Goal: Task Accomplishment & Management: Manage account settings

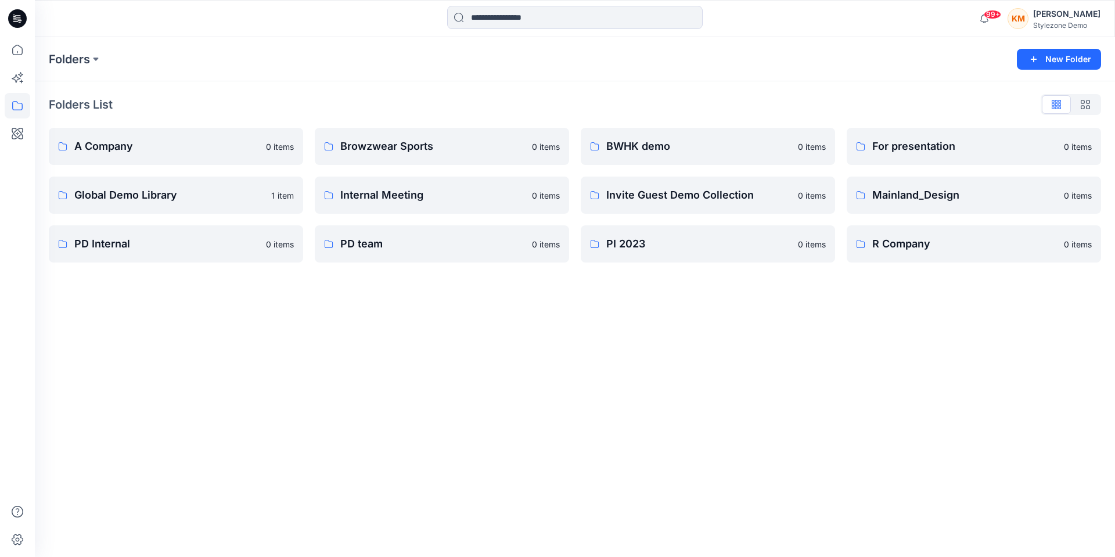
click at [805, 55] on div "Folders" at bounding box center [530, 59] width 962 height 16
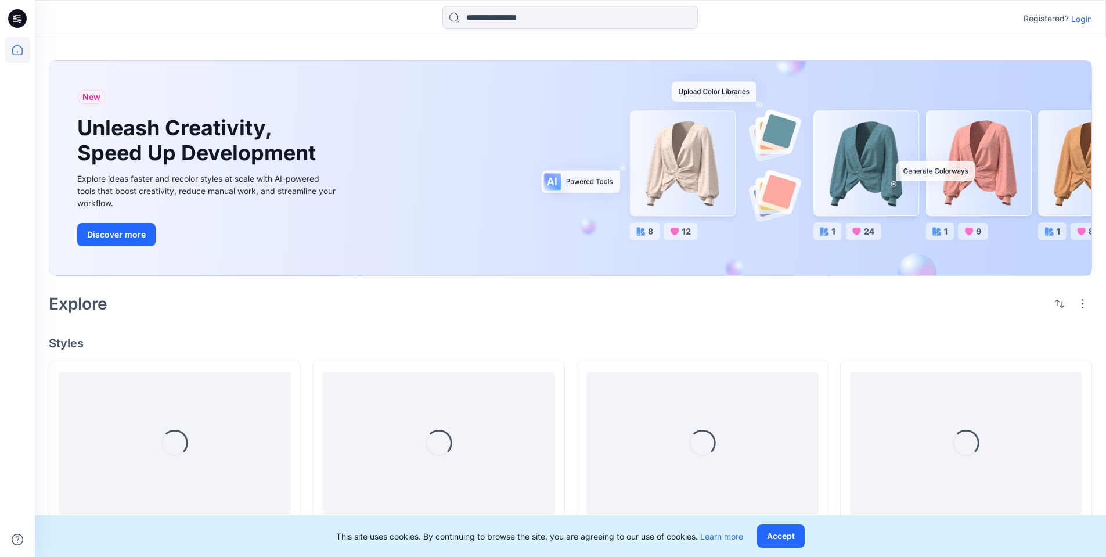
click at [1074, 21] on p "Login" at bounding box center [1081, 19] width 21 height 12
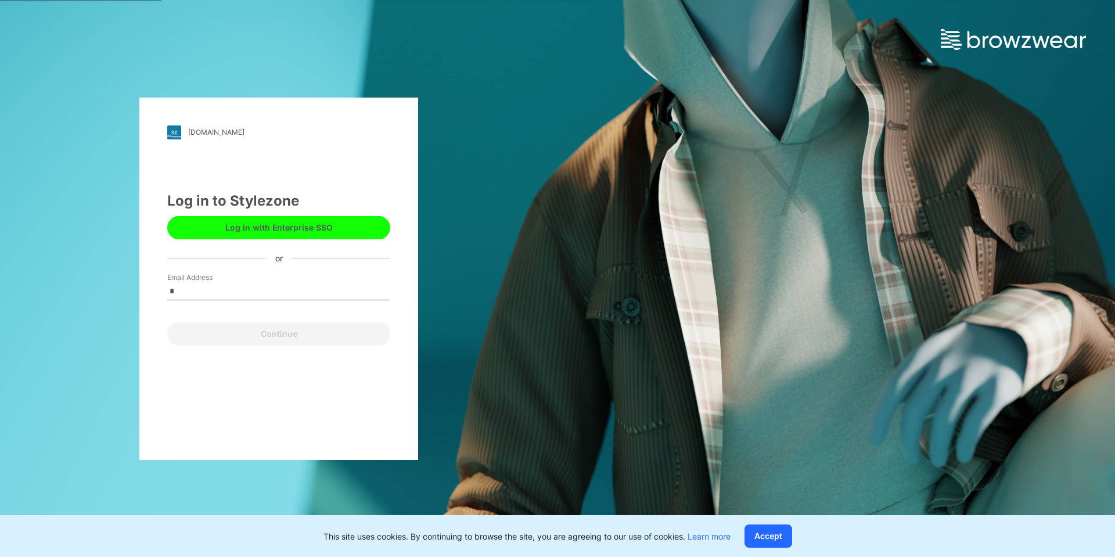
type input "**********"
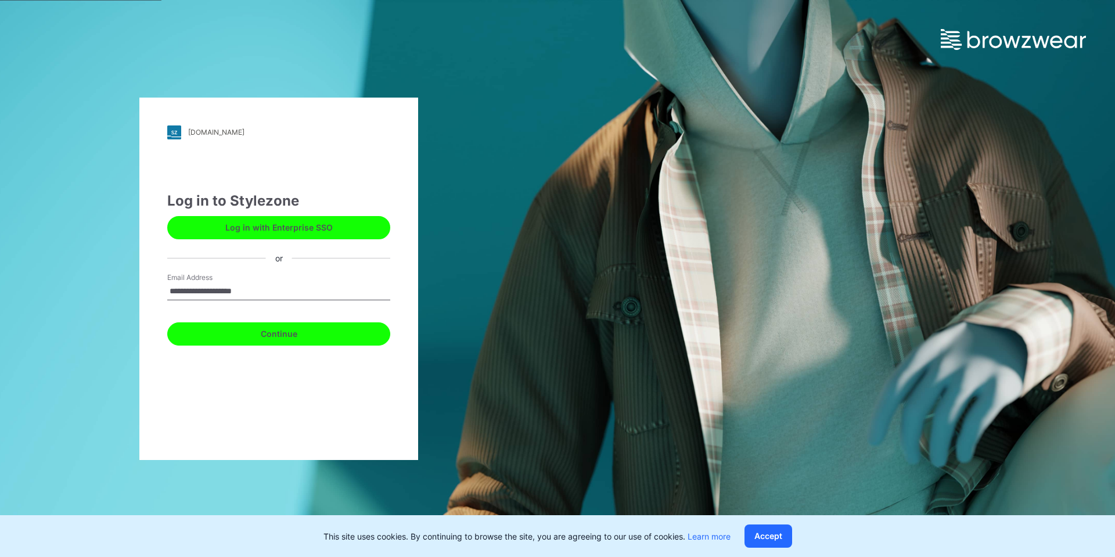
click at [270, 328] on button "Continue" at bounding box center [278, 333] width 223 height 23
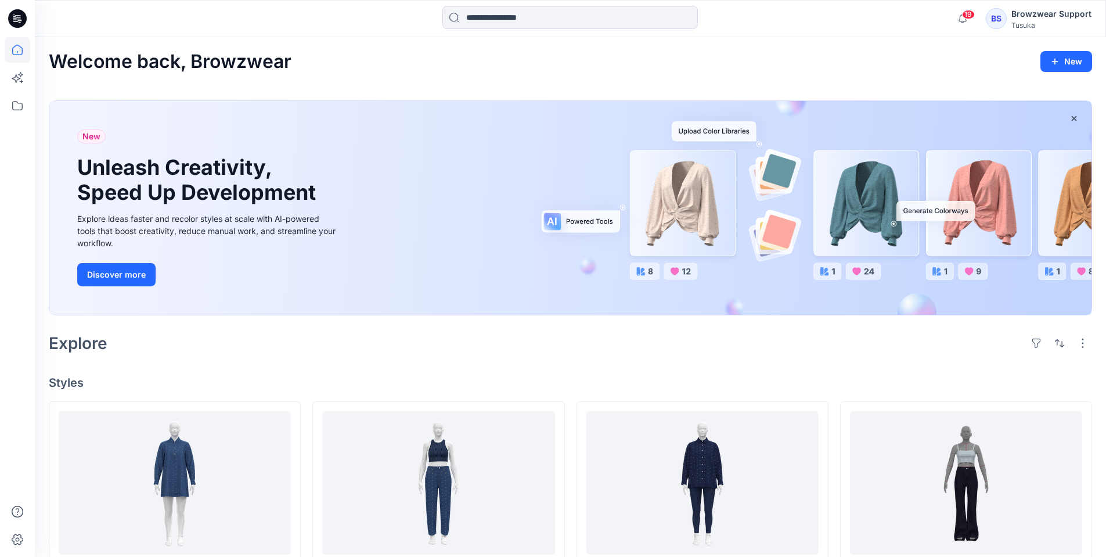
click at [1012, 16] on div "BS Browzwear Support Tusuka" at bounding box center [1039, 18] width 106 height 23
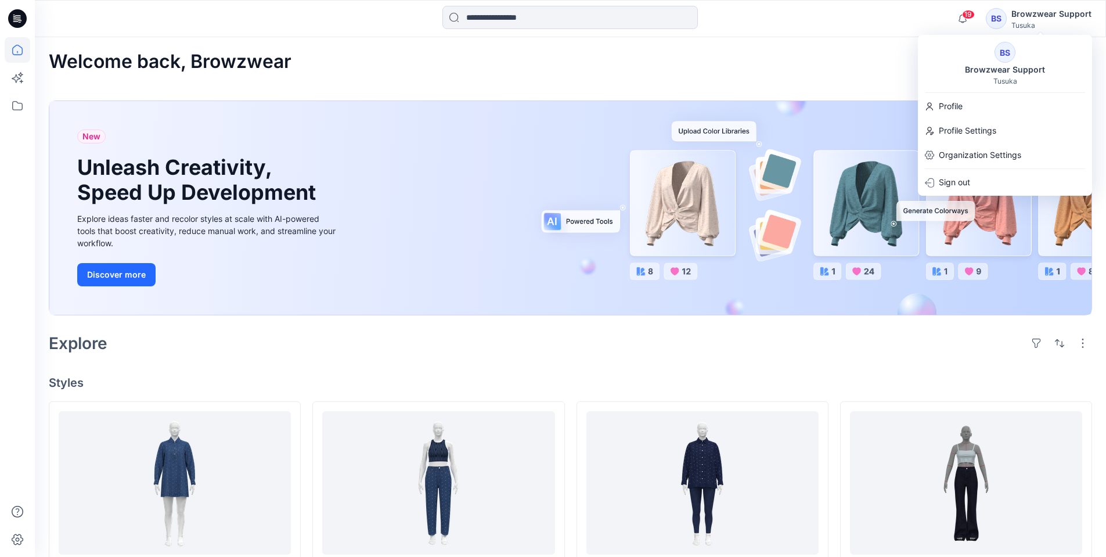
click at [1002, 63] on div "Browzwear Support" at bounding box center [1005, 70] width 94 height 14
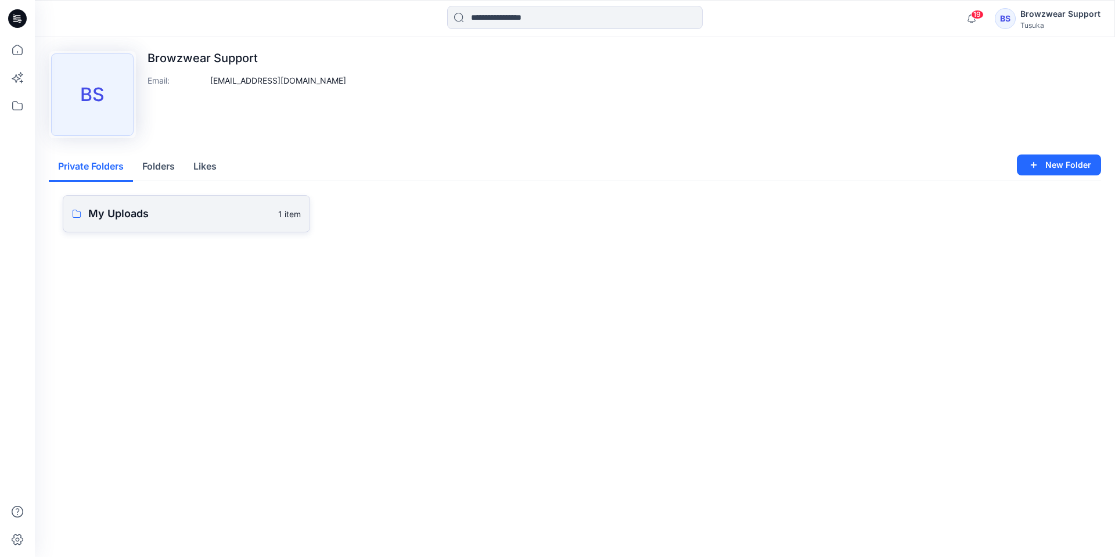
click at [204, 218] on p "My Uploads" at bounding box center [179, 214] width 183 height 16
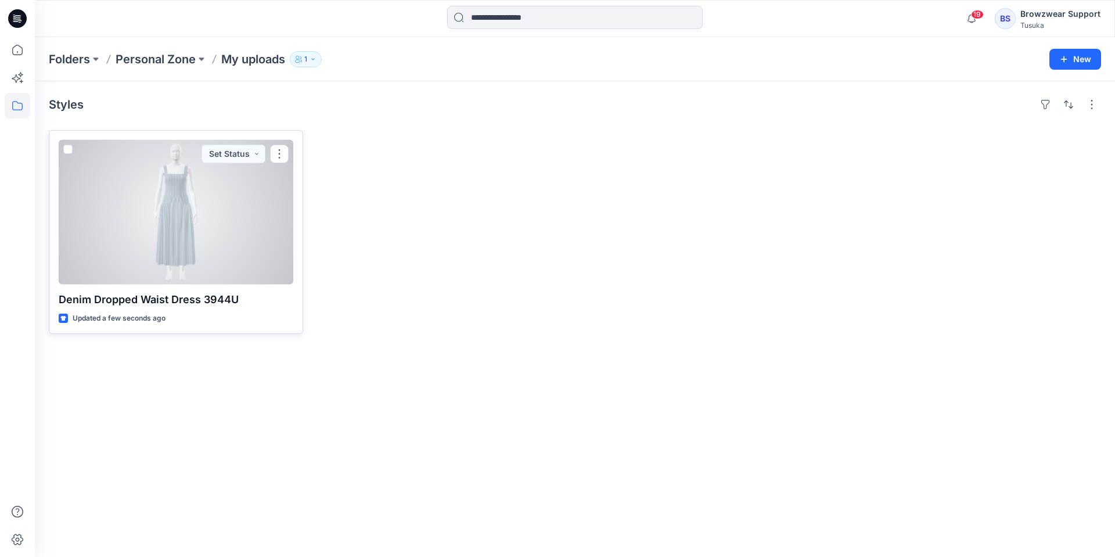
click at [223, 237] on div at bounding box center [176, 212] width 235 height 145
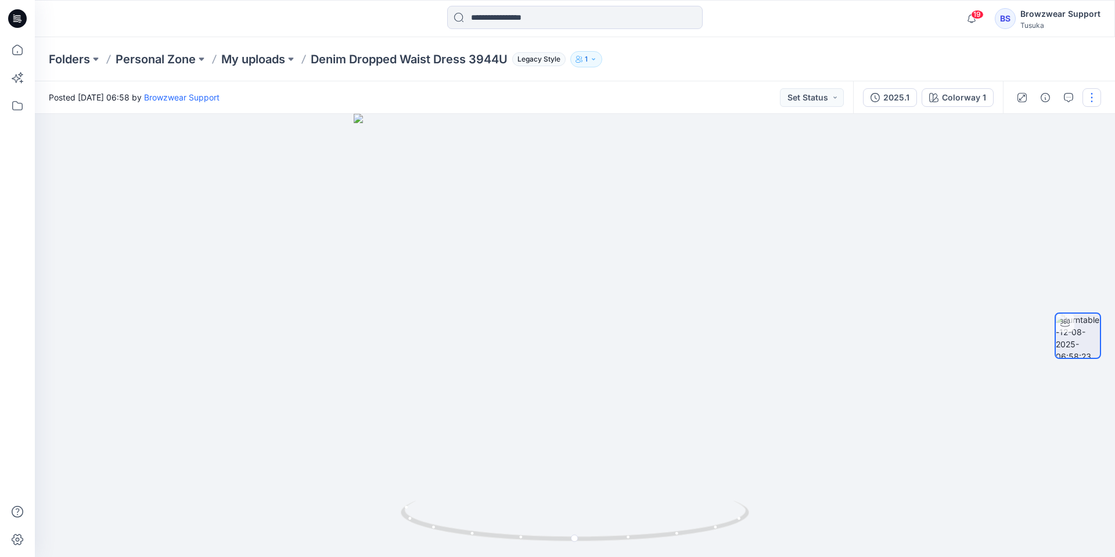
click at [1093, 100] on button "button" at bounding box center [1091, 97] width 19 height 19
click at [1074, 124] on button "Edit" at bounding box center [1043, 124] width 107 height 21
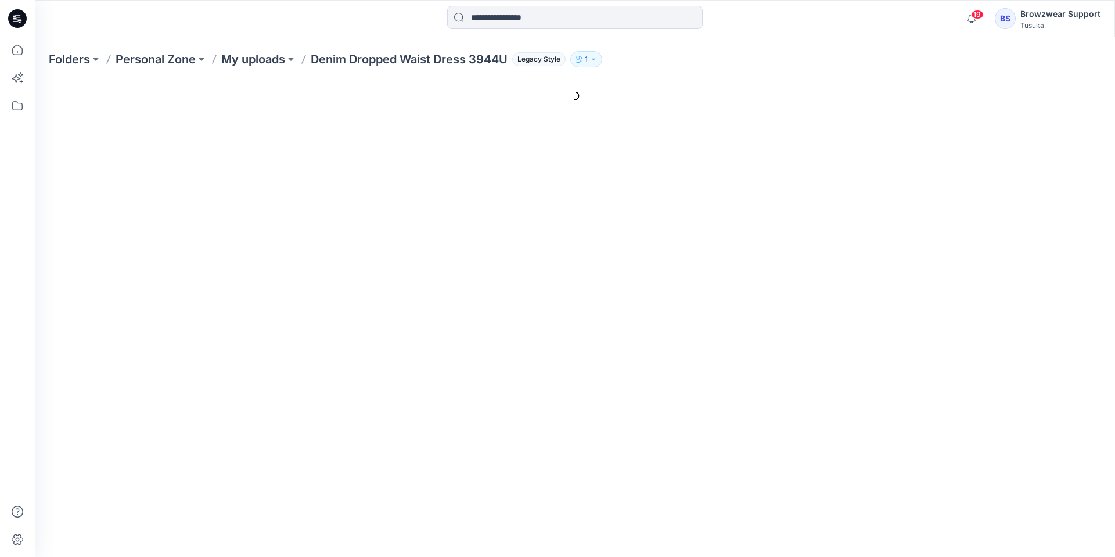
type input "**********"
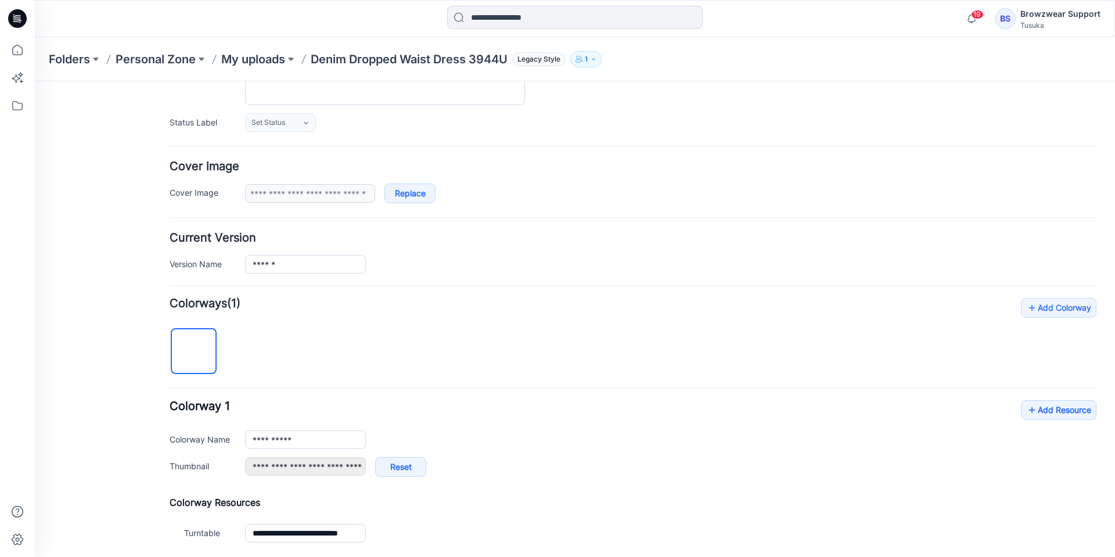
scroll to position [269, 0]
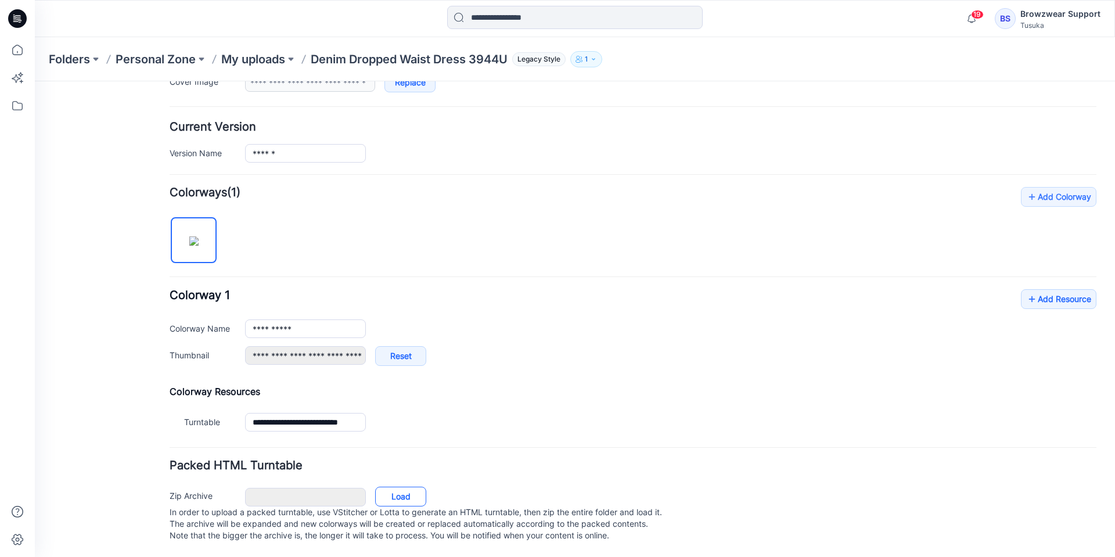
click at [397, 487] on link "Load" at bounding box center [400, 497] width 51 height 20
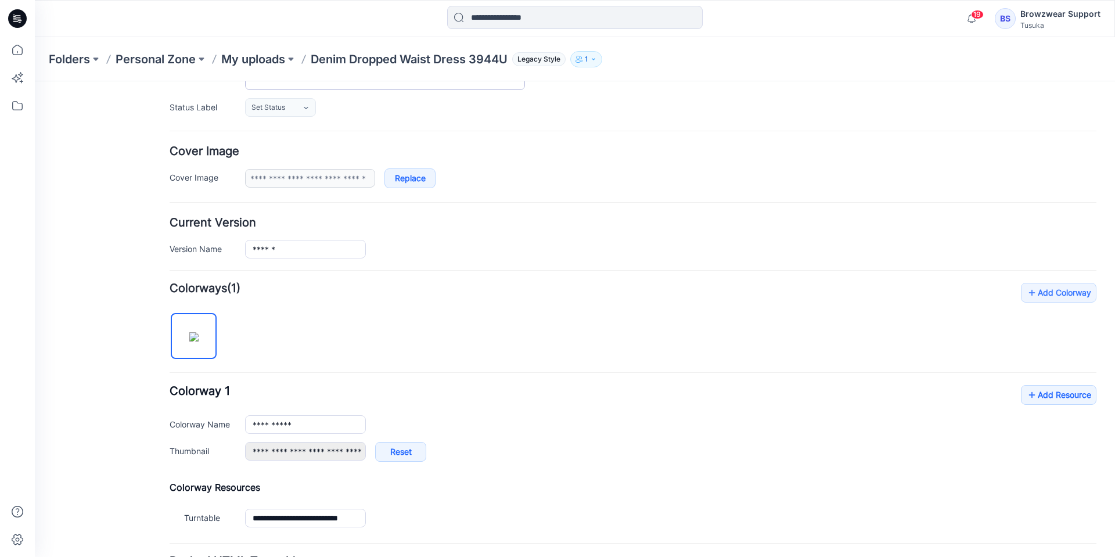
scroll to position [0, 0]
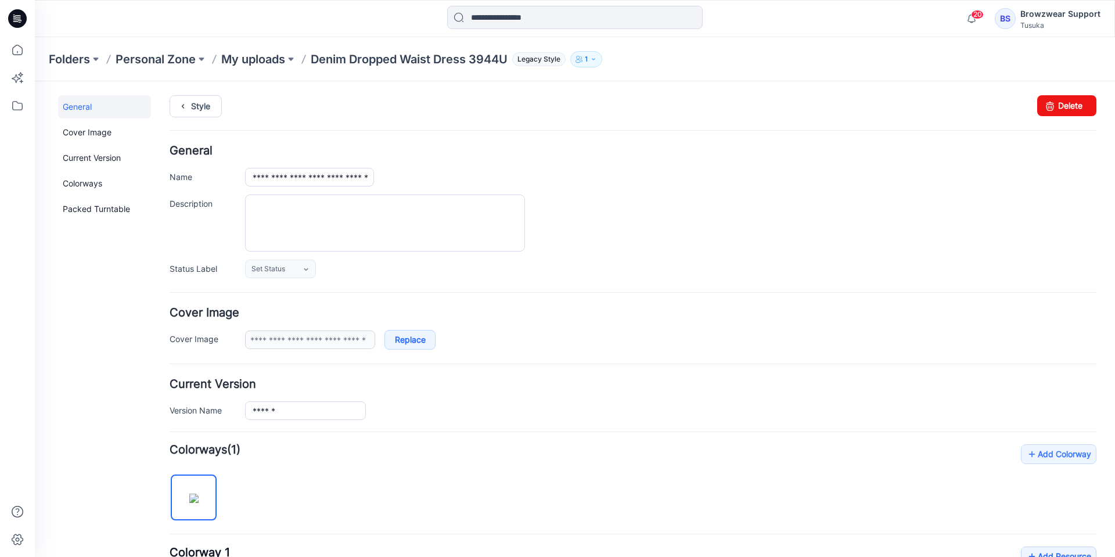
click at [203, 93] on div "**********" at bounding box center [568, 447] width 1066 height 733
click at [202, 101] on link "Style" at bounding box center [196, 106] width 52 height 22
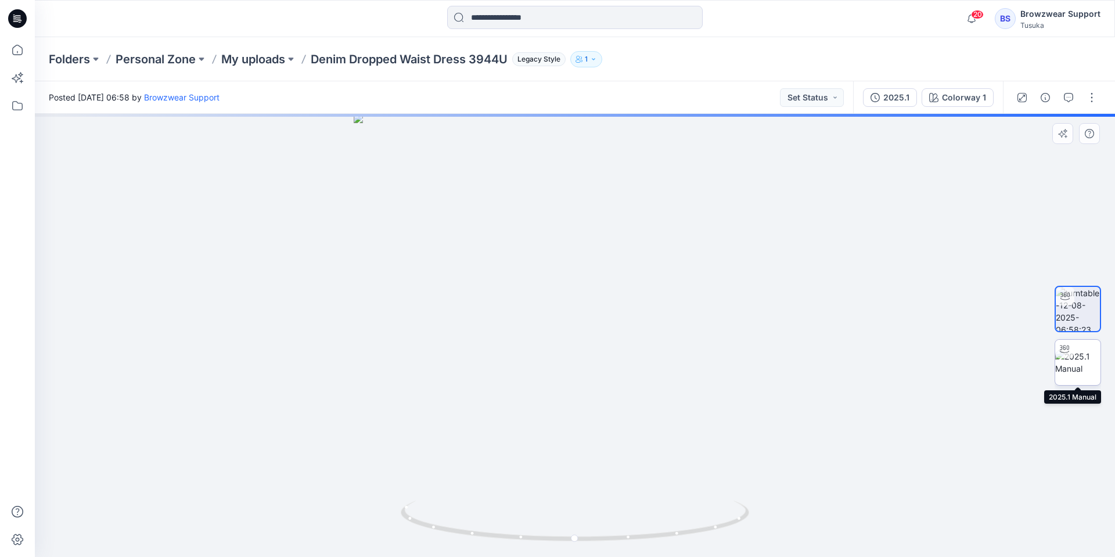
click at [1076, 364] on img at bounding box center [1077, 362] width 45 height 24
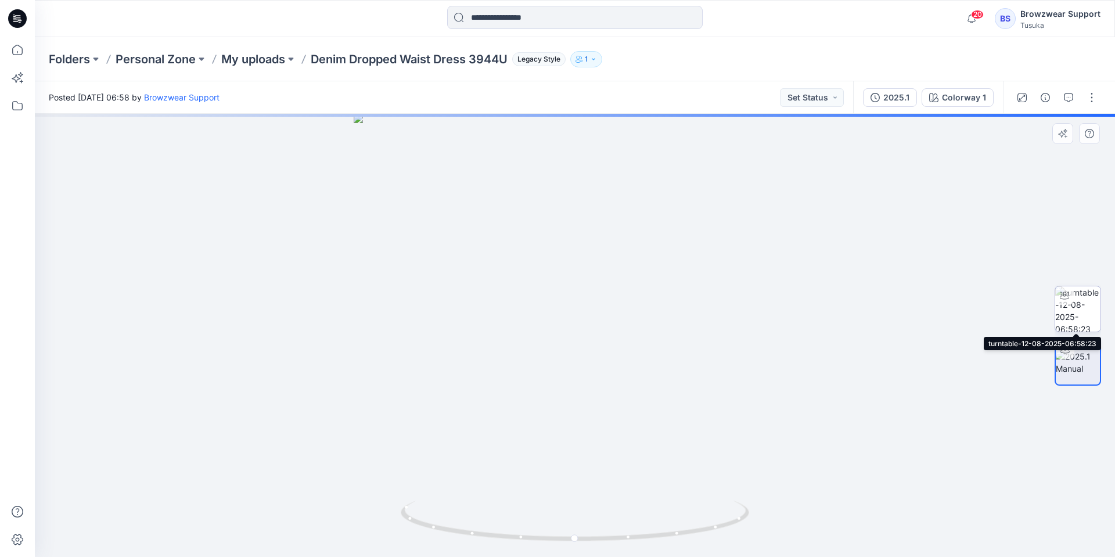
click at [1083, 300] on img at bounding box center [1077, 308] width 45 height 45
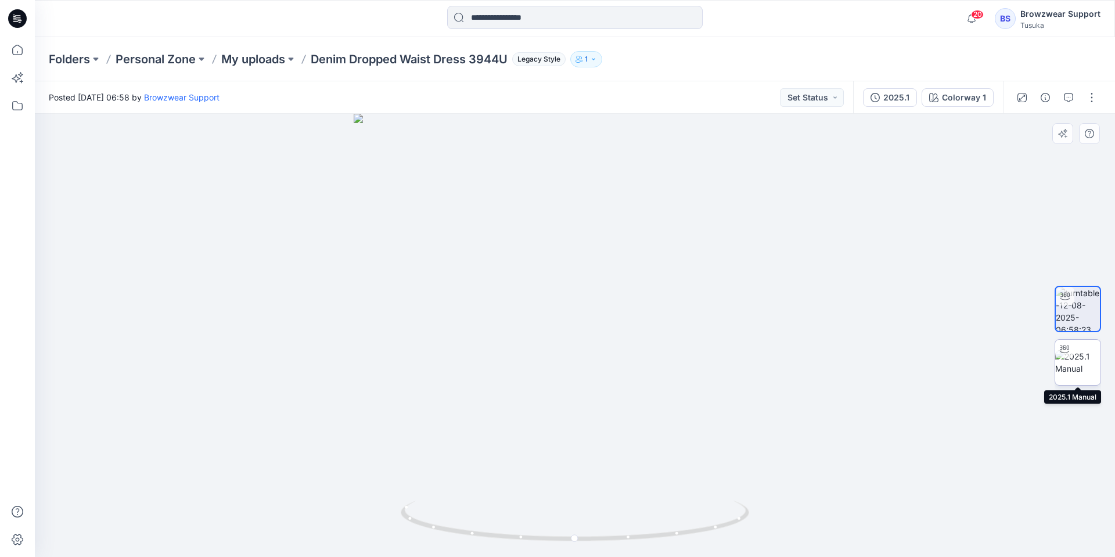
click at [1086, 362] on img at bounding box center [1077, 362] width 45 height 24
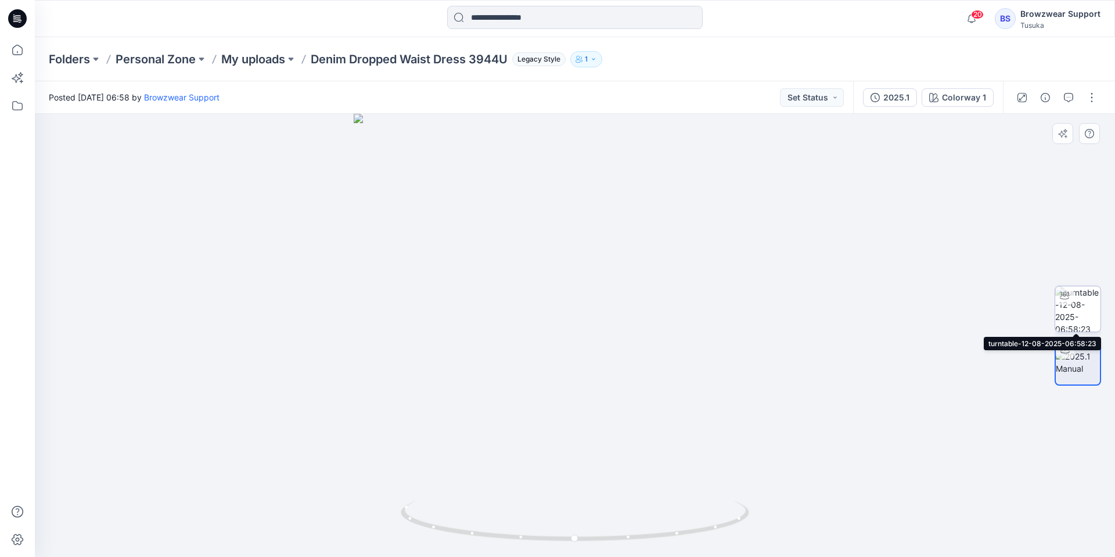
click at [1073, 301] on div at bounding box center [1064, 295] width 19 height 19
click at [1087, 98] on button "button" at bounding box center [1091, 97] width 19 height 19
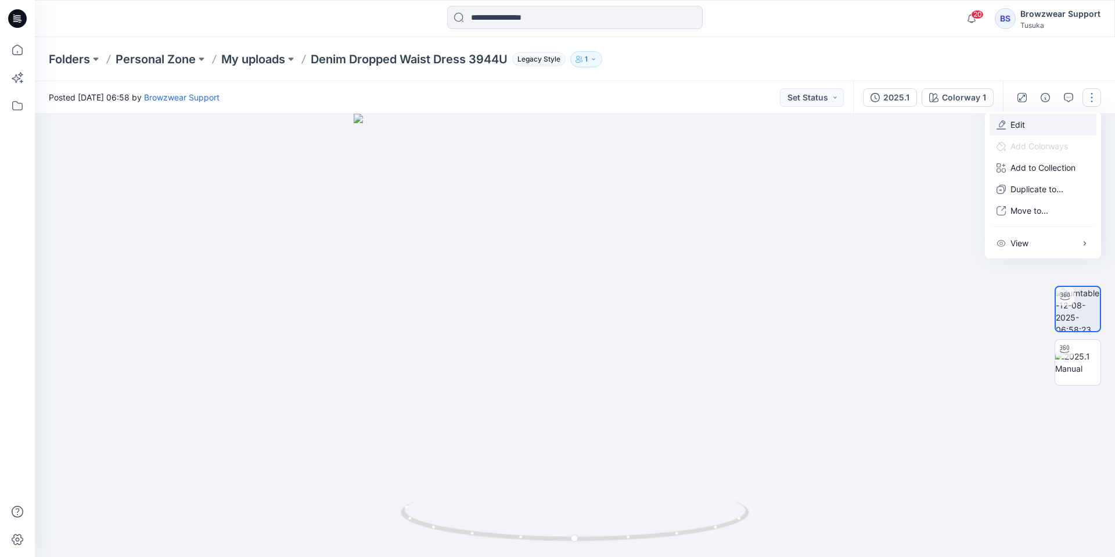
click at [1066, 126] on button "Edit" at bounding box center [1043, 124] width 107 height 21
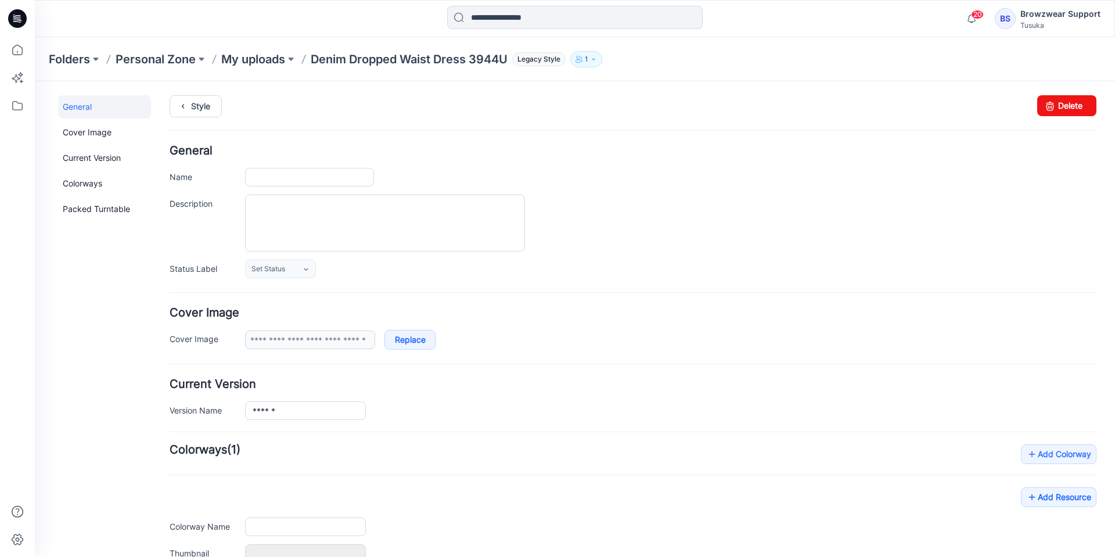
type input "**********"
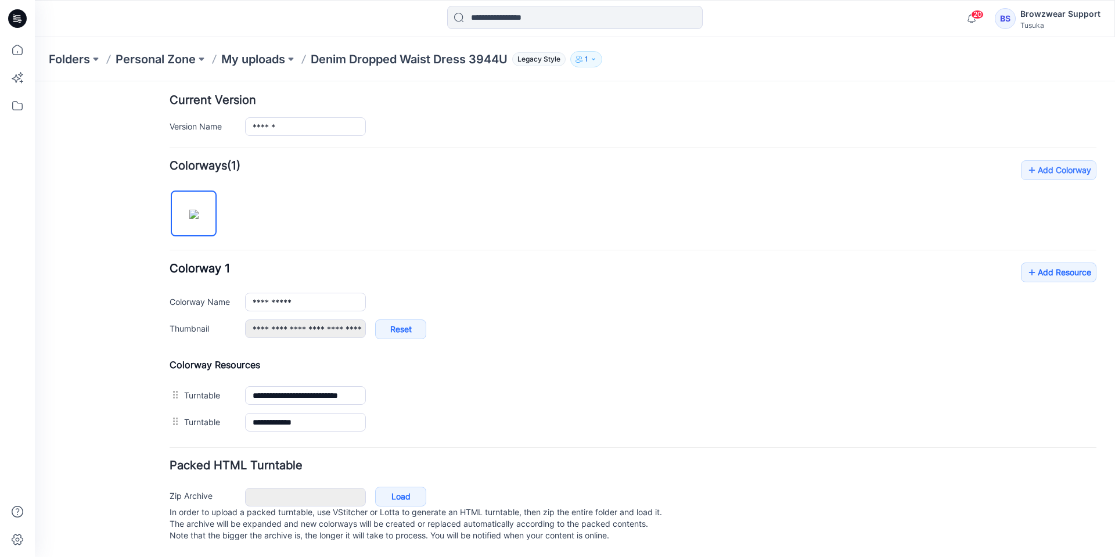
scroll to position [296, 0]
click at [408, 487] on link "Load" at bounding box center [400, 497] width 51 height 20
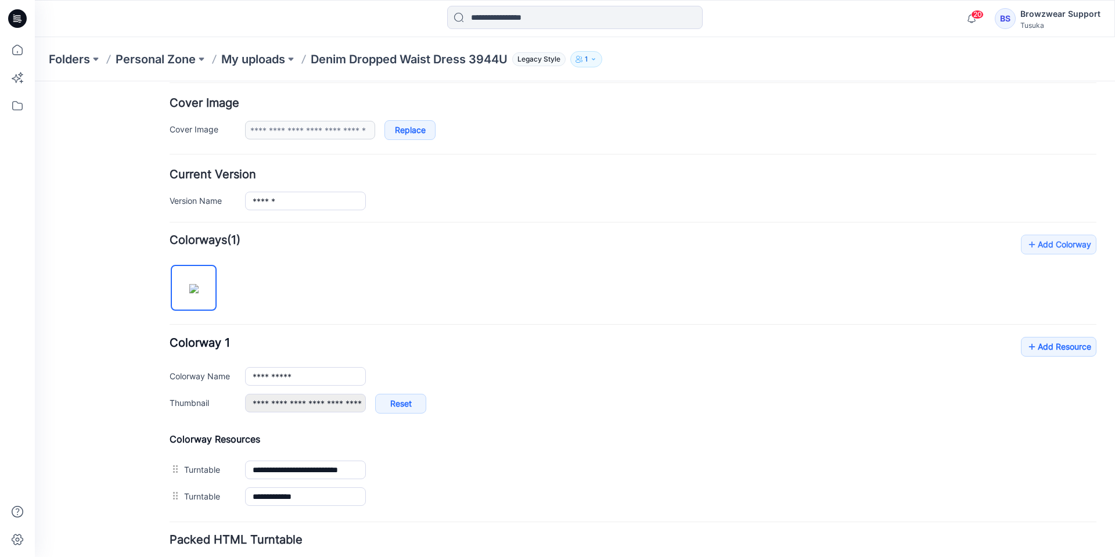
scroll to position [0, 0]
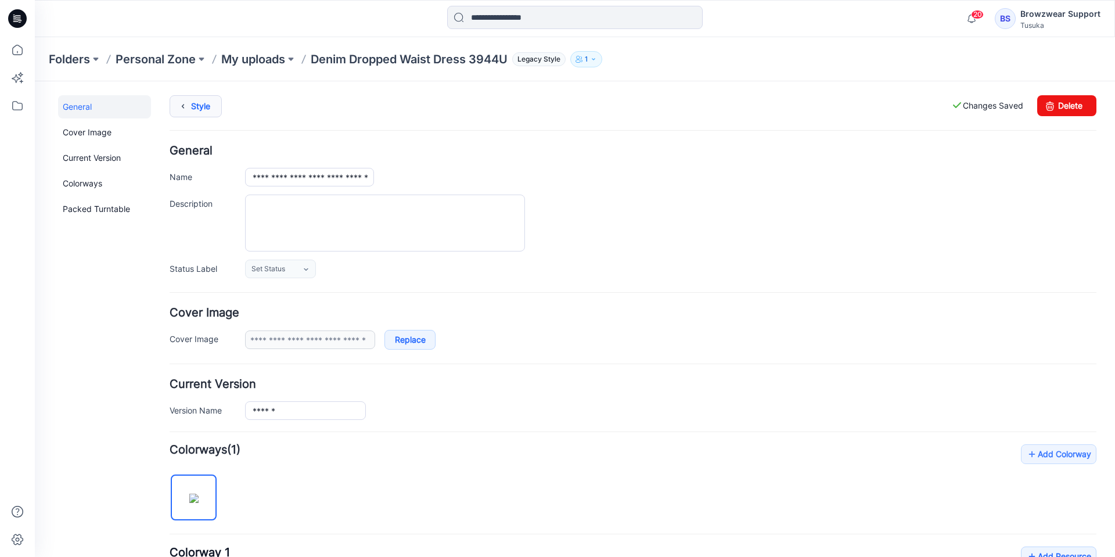
click at [200, 107] on link "Style" at bounding box center [196, 106] width 52 height 22
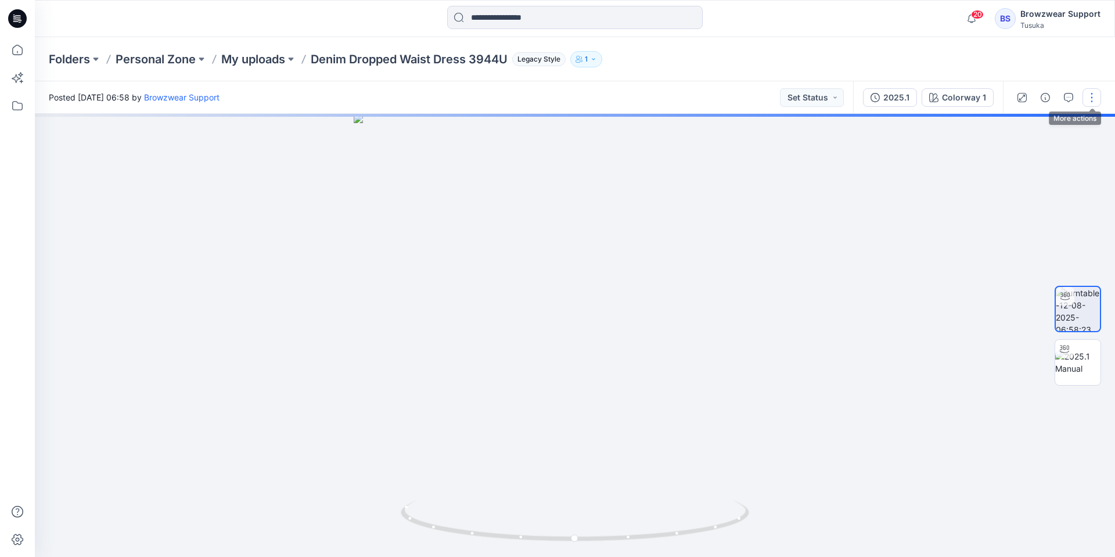
click at [1092, 99] on button "button" at bounding box center [1091, 97] width 19 height 19
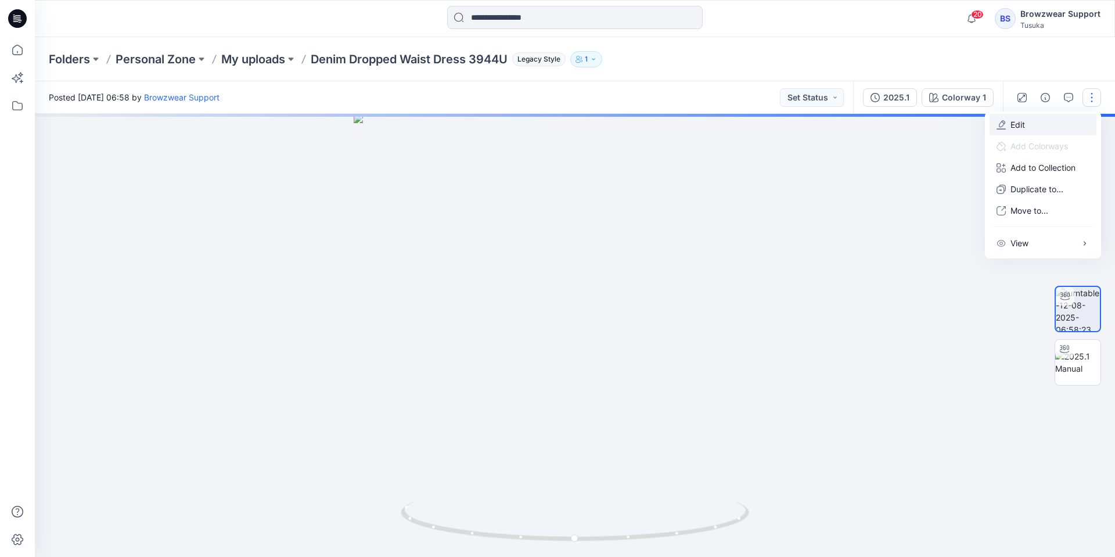
click at [1062, 120] on button "Edit" at bounding box center [1043, 124] width 107 height 21
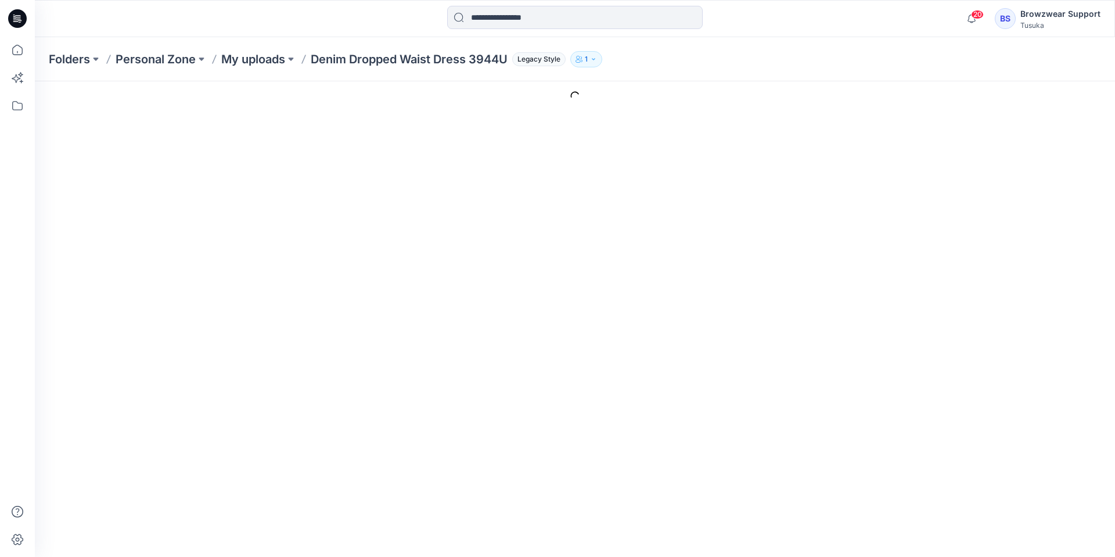
type input "**********"
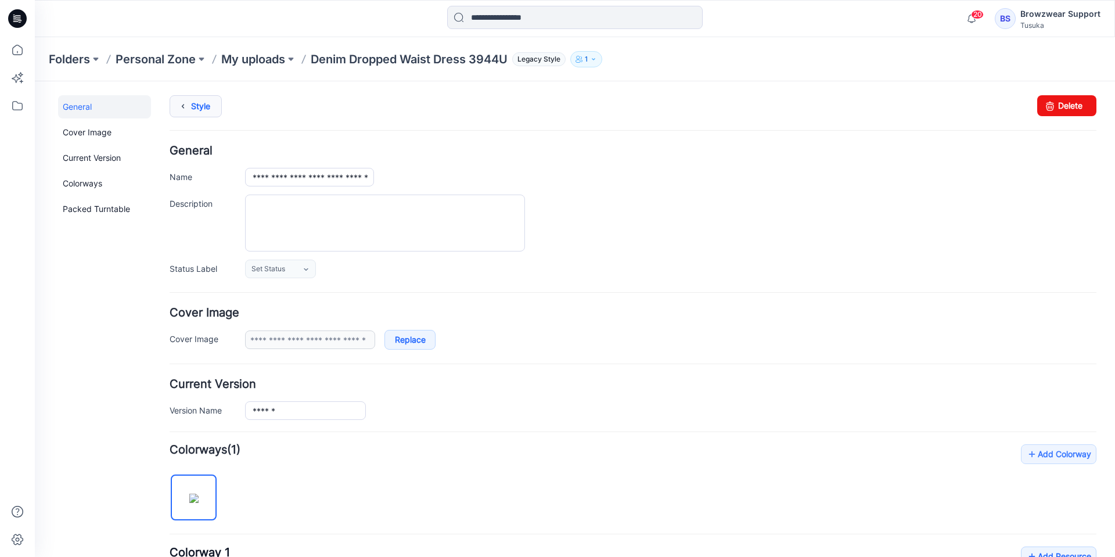
click at [205, 112] on link "Style" at bounding box center [196, 106] width 52 height 22
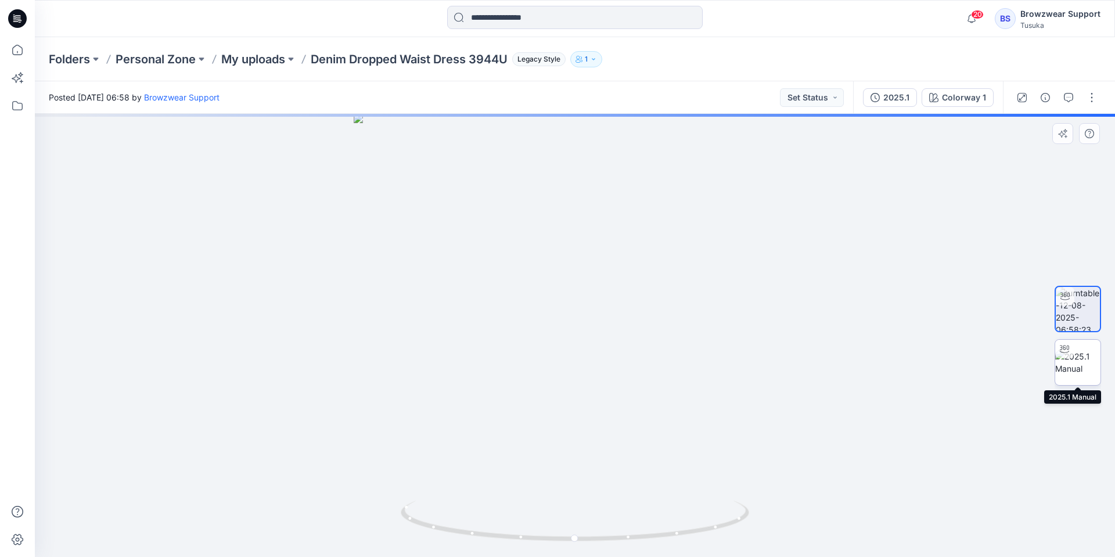
click at [1077, 350] on img at bounding box center [1077, 362] width 45 height 24
click at [1089, 98] on button "button" at bounding box center [1091, 97] width 19 height 19
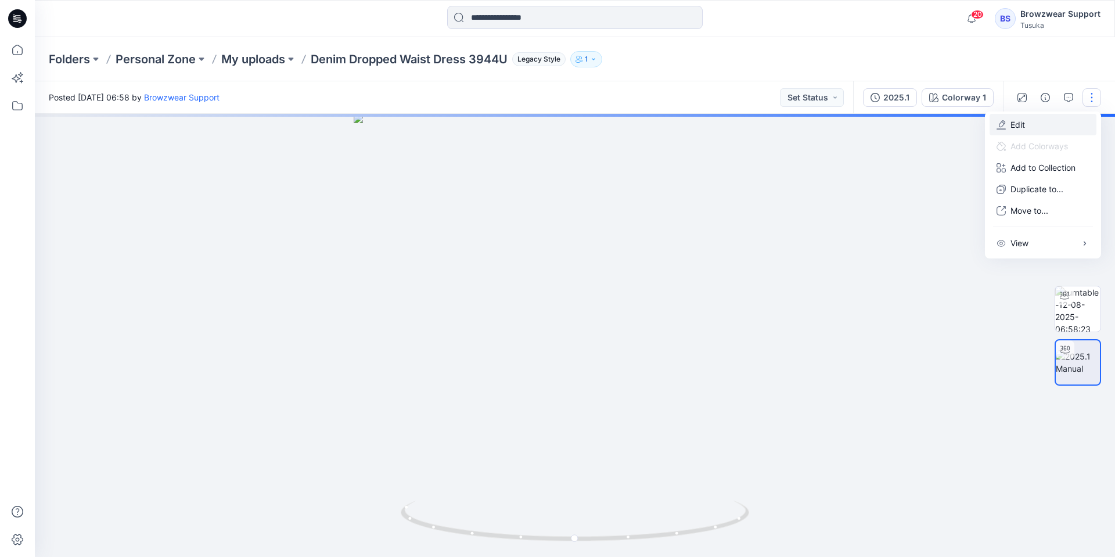
click at [1055, 124] on button "Edit" at bounding box center [1043, 124] width 107 height 21
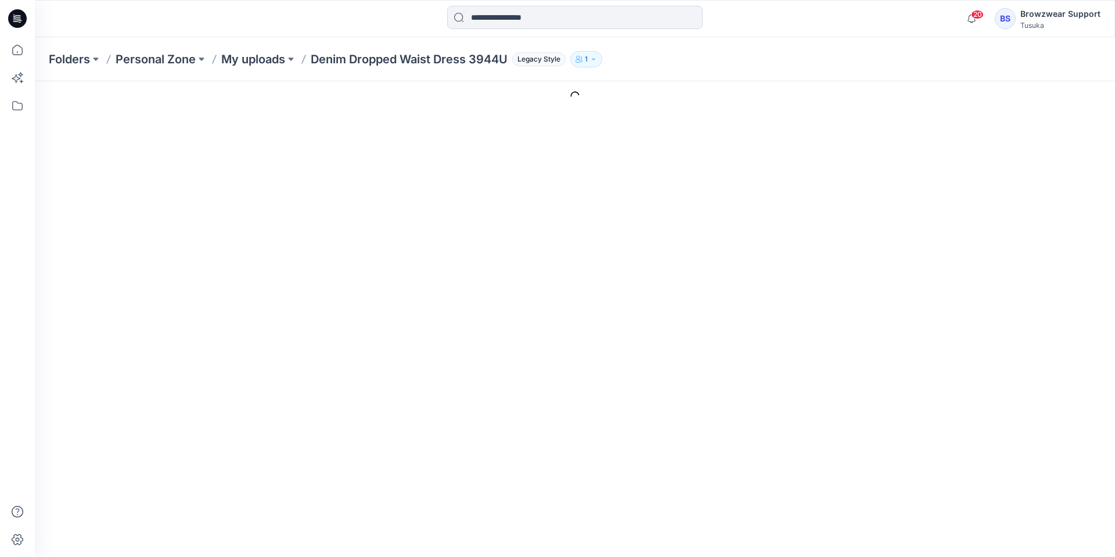
type input "**********"
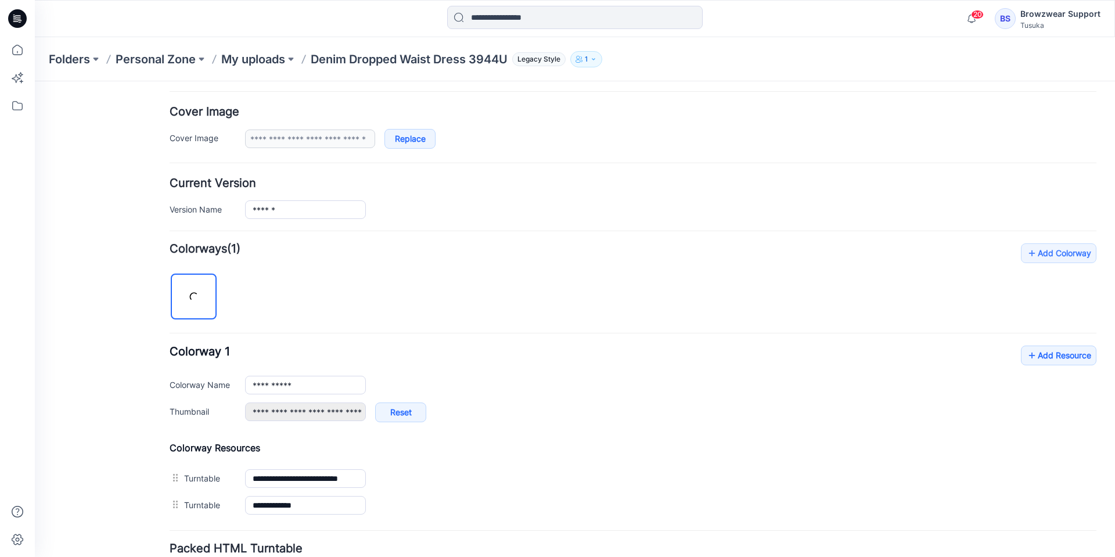
scroll to position [296, 0]
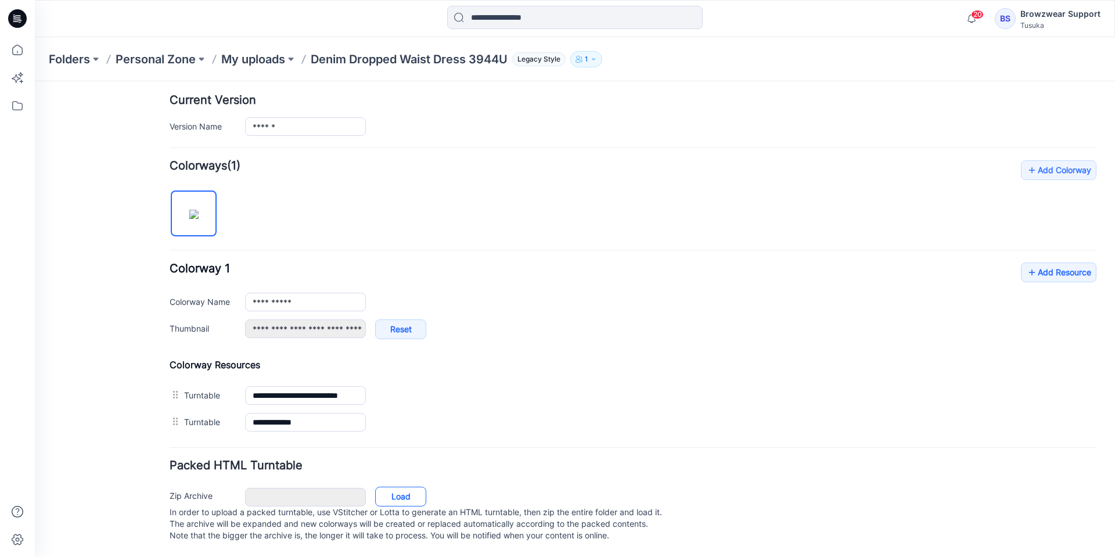
click at [408, 487] on link "Load" at bounding box center [400, 497] width 51 height 20
click at [406, 488] on link "Cancel" at bounding box center [404, 498] width 56 height 20
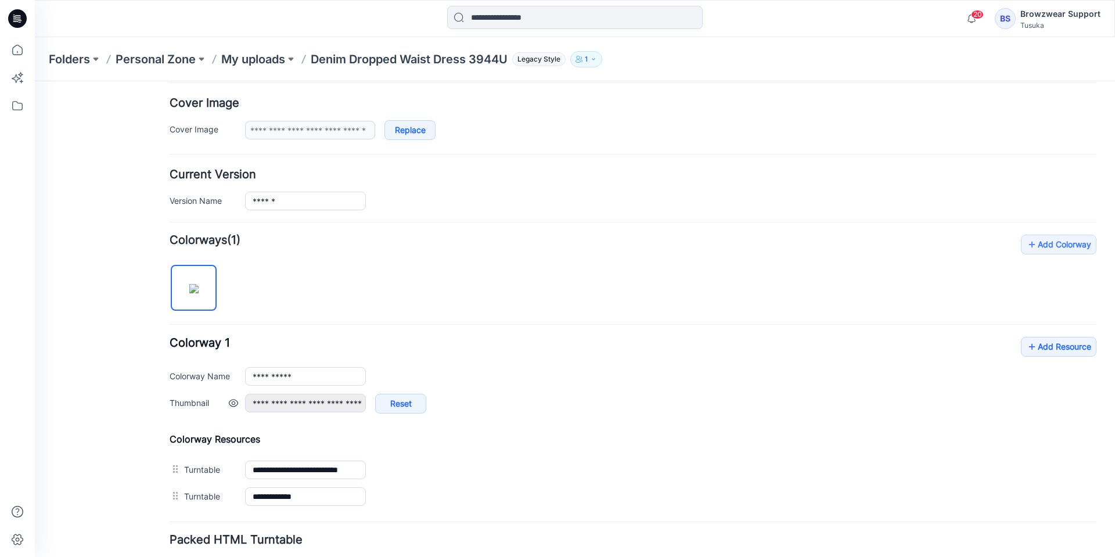
click at [494, 412] on div "**********" at bounding box center [670, 409] width 851 height 31
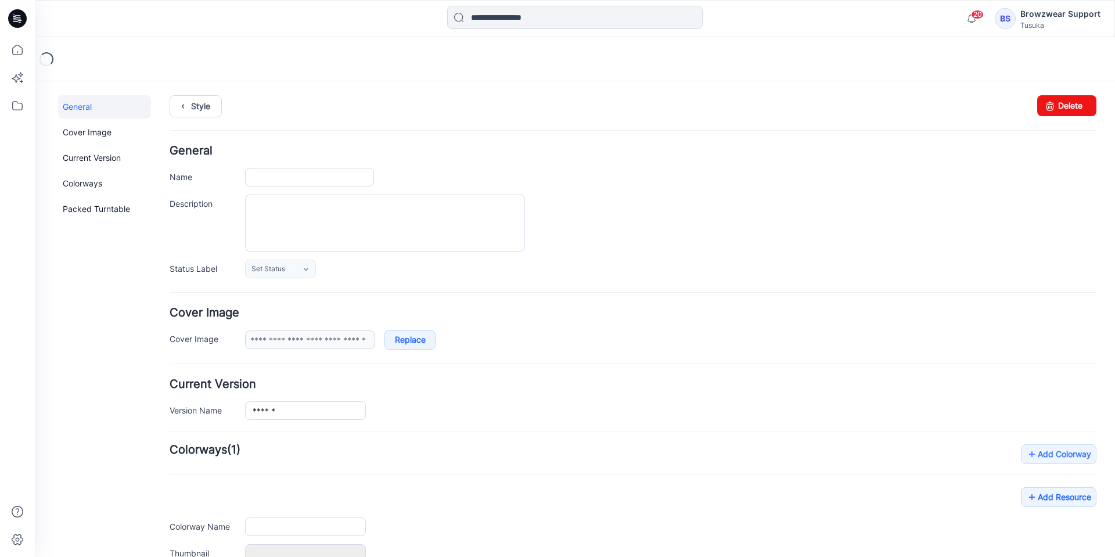
type input "**********"
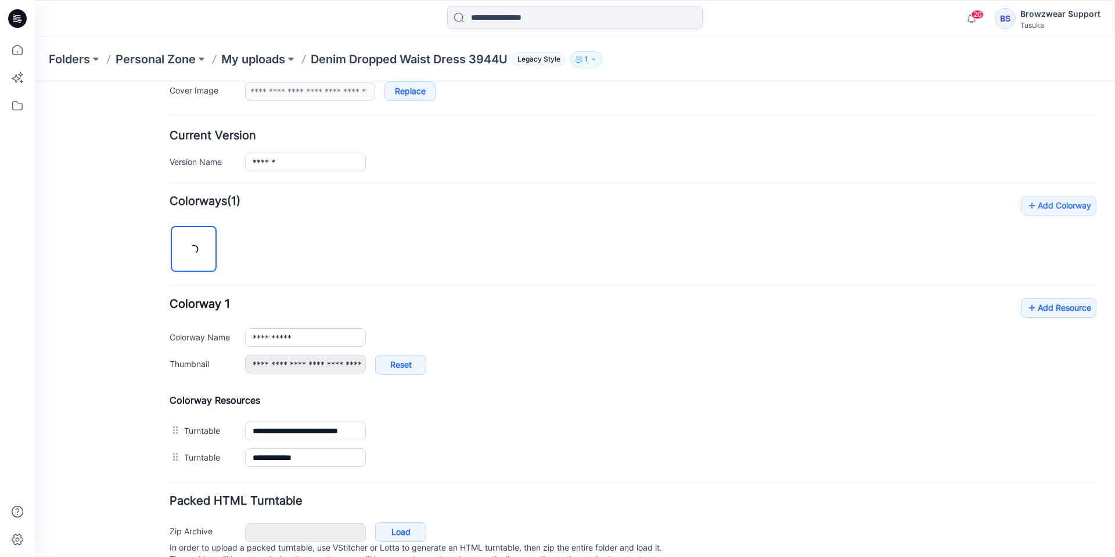
scroll to position [296, 0]
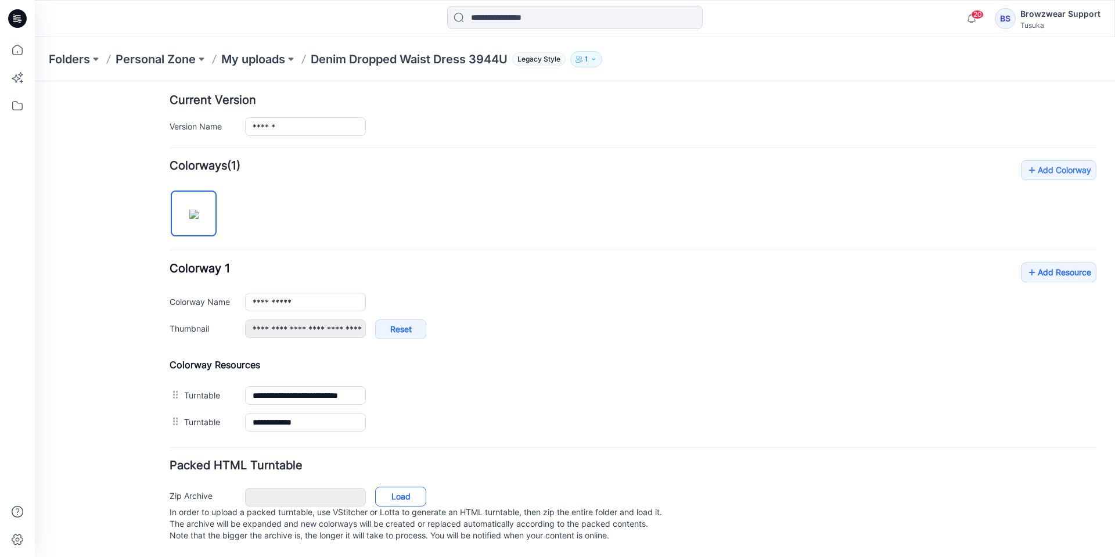
click at [405, 487] on link "Load" at bounding box center [400, 497] width 51 height 20
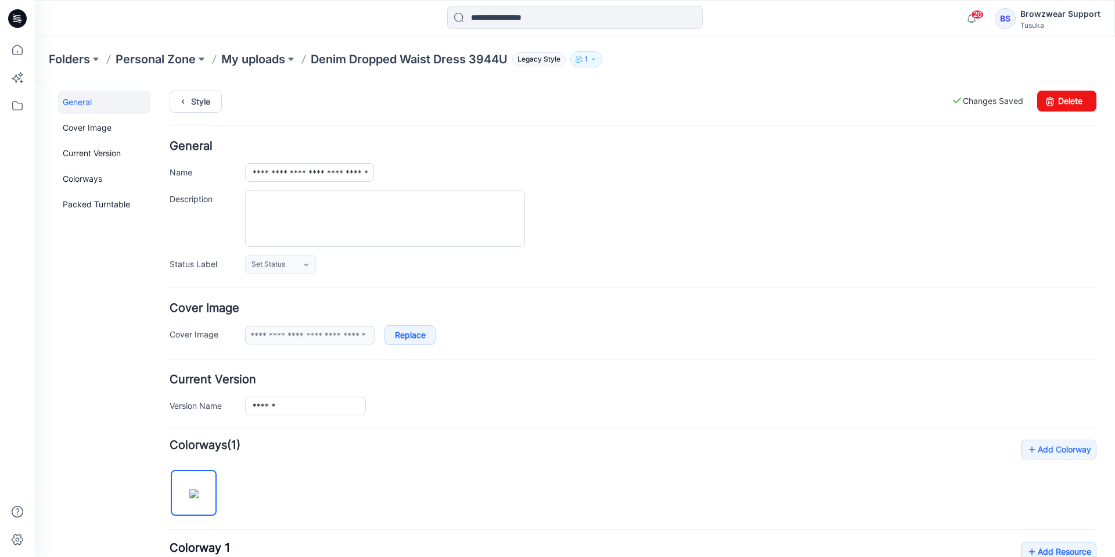
scroll to position [0, 0]
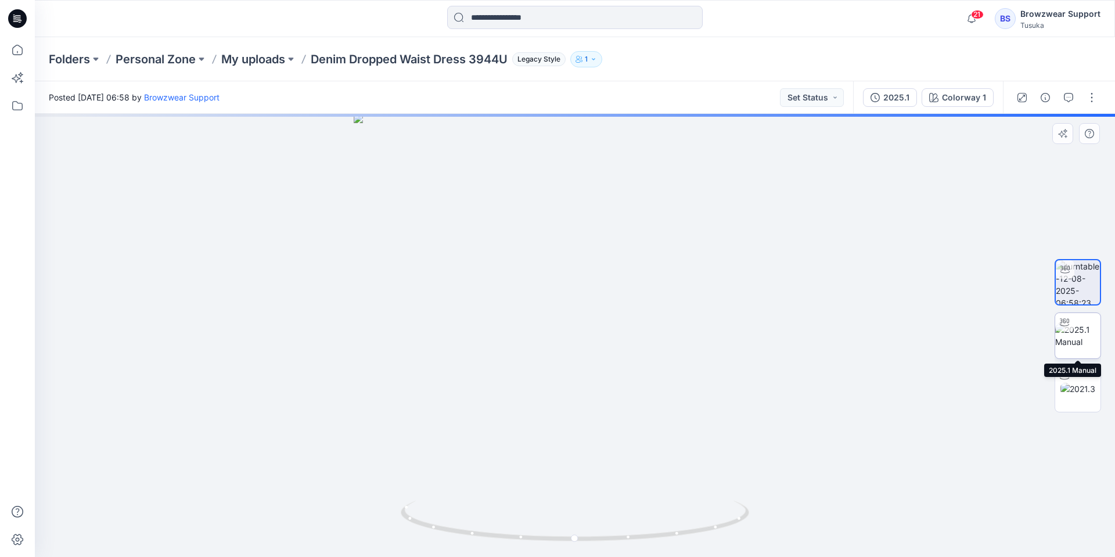
click at [1088, 342] on img at bounding box center [1077, 335] width 45 height 24
click at [1085, 389] on img at bounding box center [1077, 389] width 35 height 12
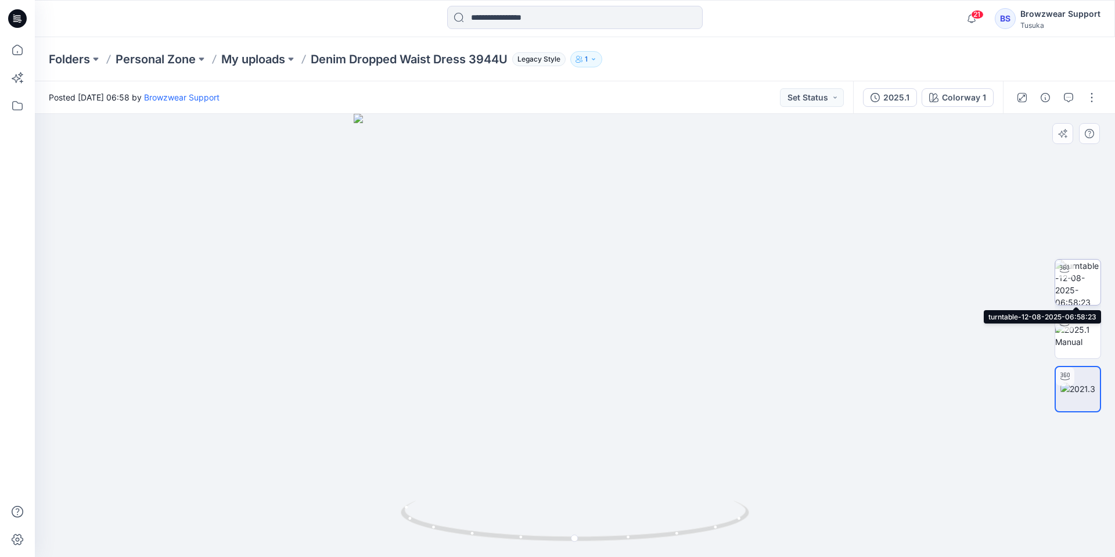
click at [1084, 284] on img at bounding box center [1077, 282] width 45 height 45
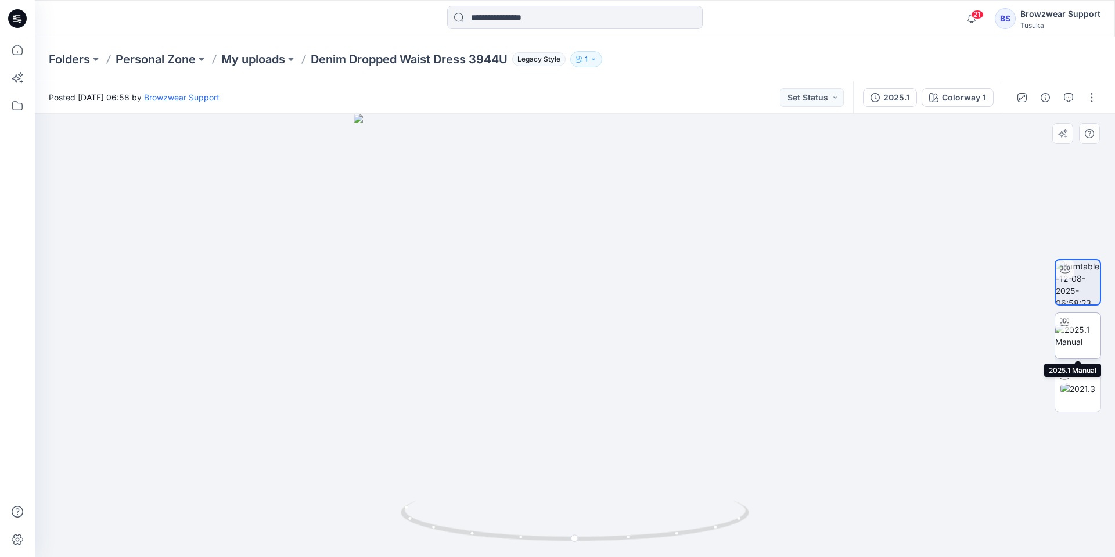
click at [1079, 332] on img at bounding box center [1077, 335] width 45 height 24
click at [1081, 387] on img at bounding box center [1077, 389] width 35 height 12
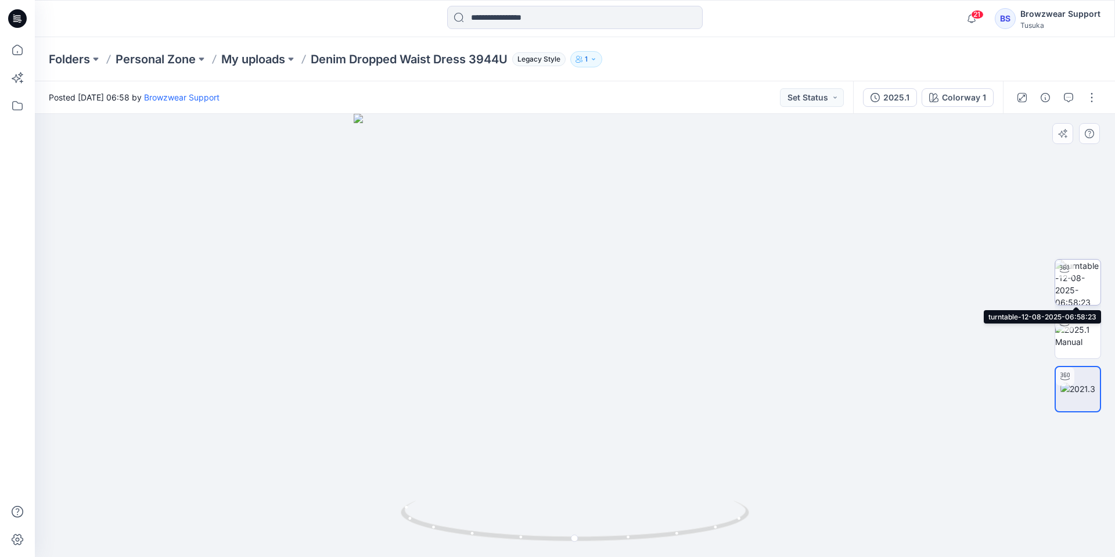
click at [1077, 287] on img at bounding box center [1077, 282] width 45 height 45
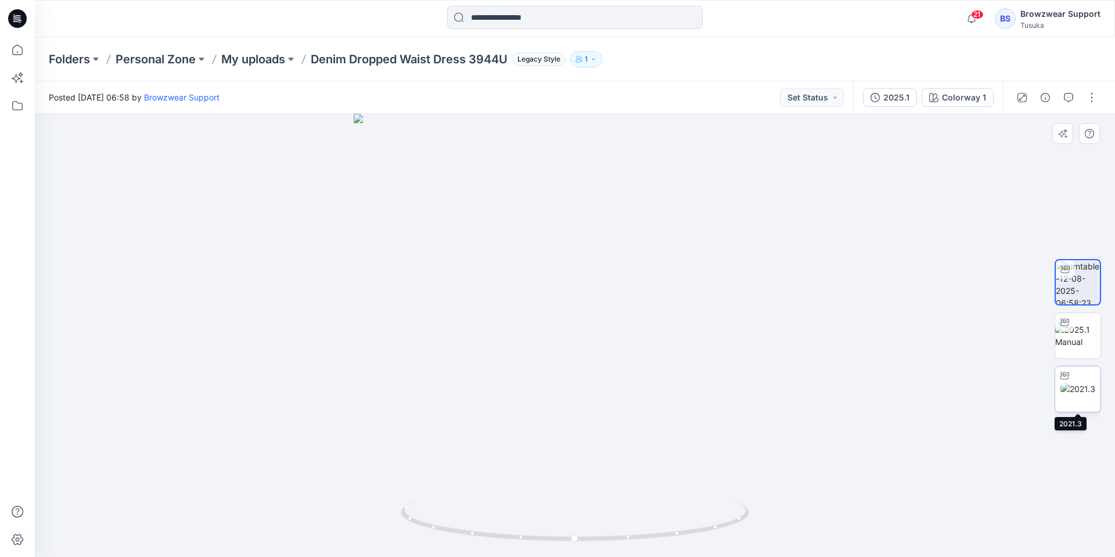
click at [1083, 386] on img at bounding box center [1077, 389] width 35 height 12
click at [1079, 335] on img at bounding box center [1077, 335] width 45 height 24
click at [1077, 384] on img at bounding box center [1077, 389] width 35 height 12
click at [1081, 337] on img at bounding box center [1077, 335] width 45 height 24
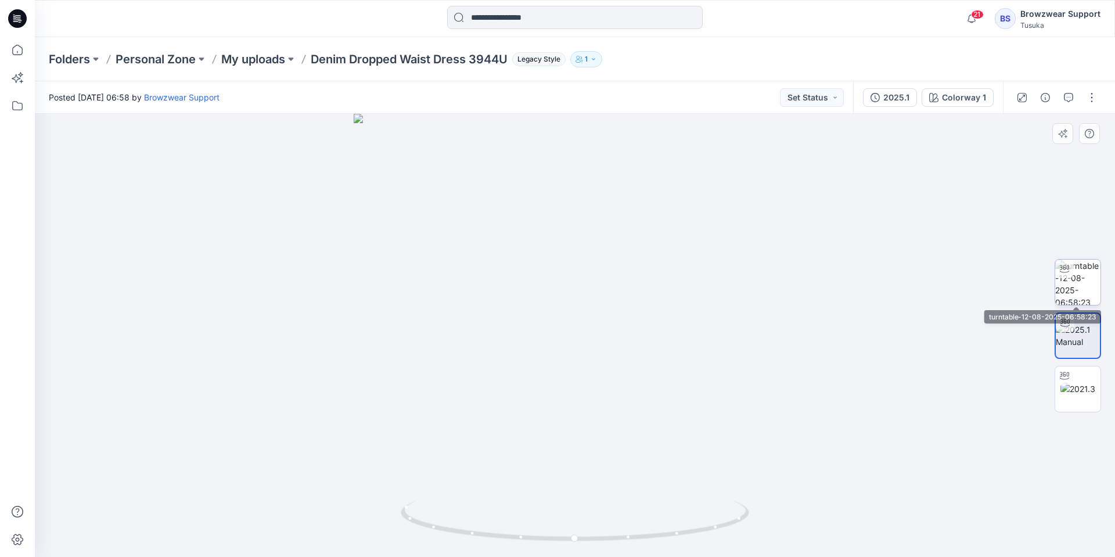
click at [1084, 285] on img at bounding box center [1077, 282] width 45 height 45
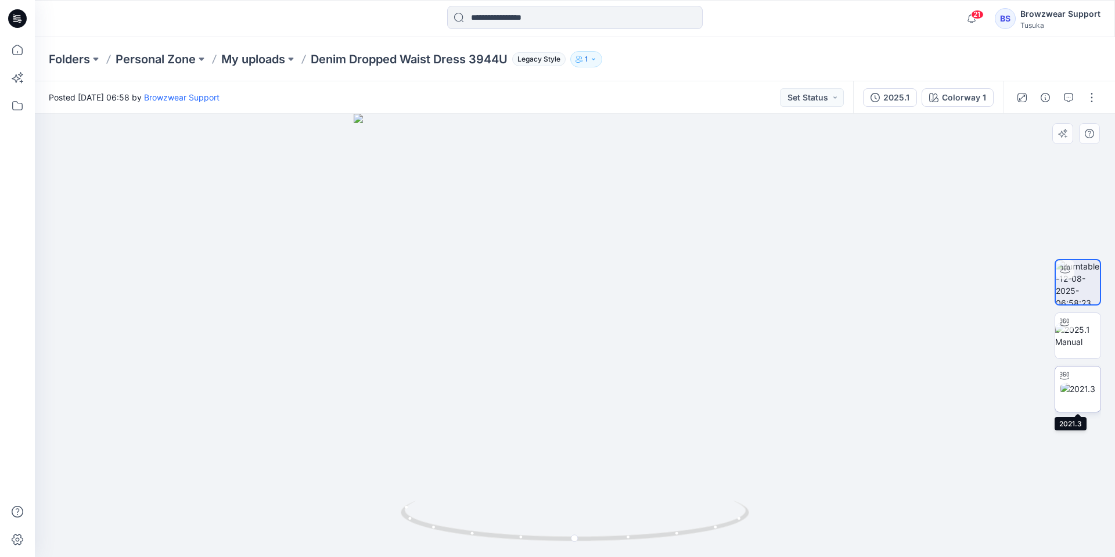
click at [1086, 383] on img at bounding box center [1077, 389] width 35 height 12
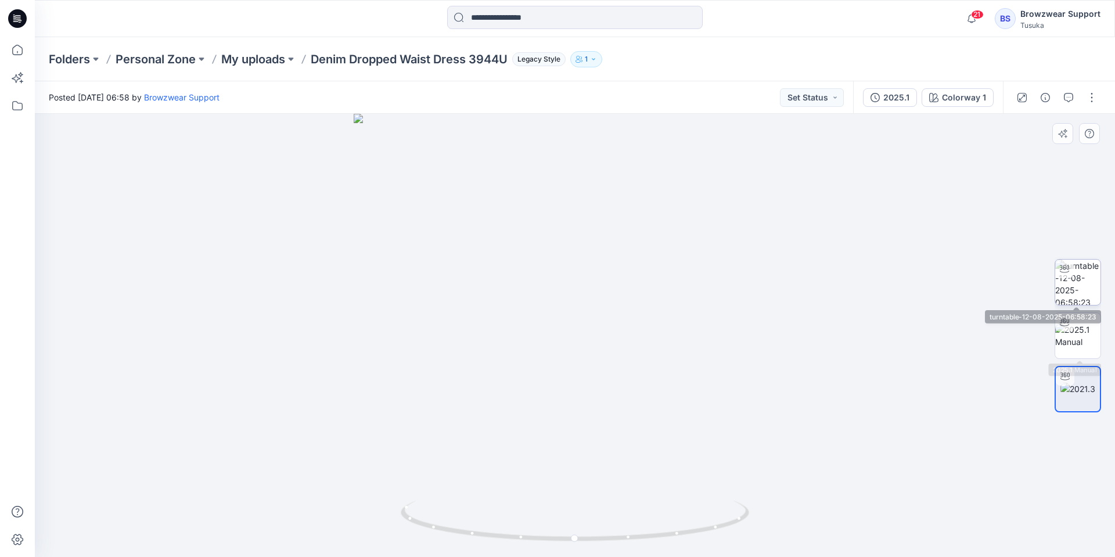
click at [1081, 282] on img at bounding box center [1077, 282] width 45 height 45
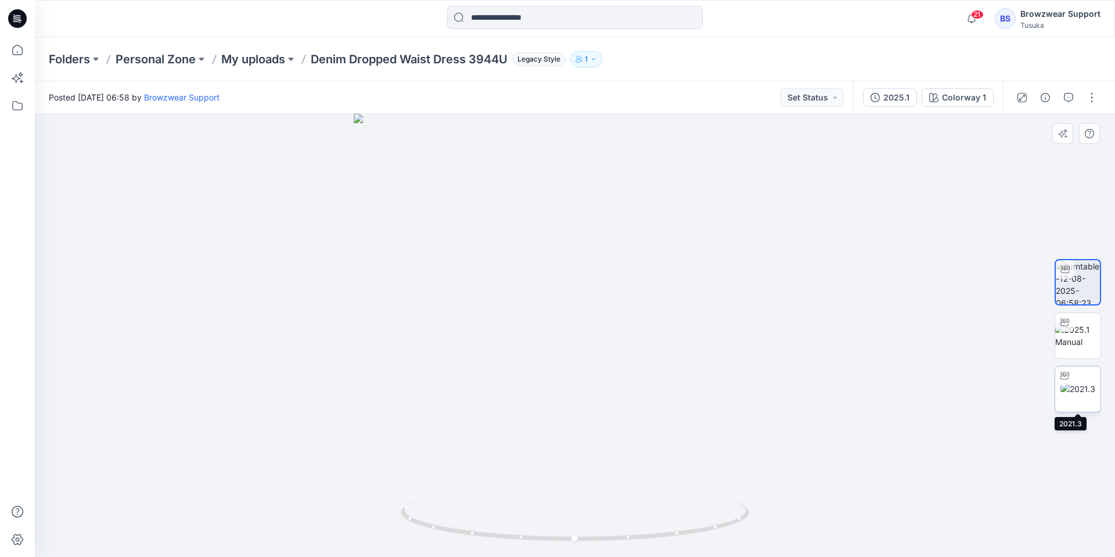
click at [1086, 389] on img at bounding box center [1077, 389] width 35 height 12
